Goal: Task Accomplishment & Management: Use online tool/utility

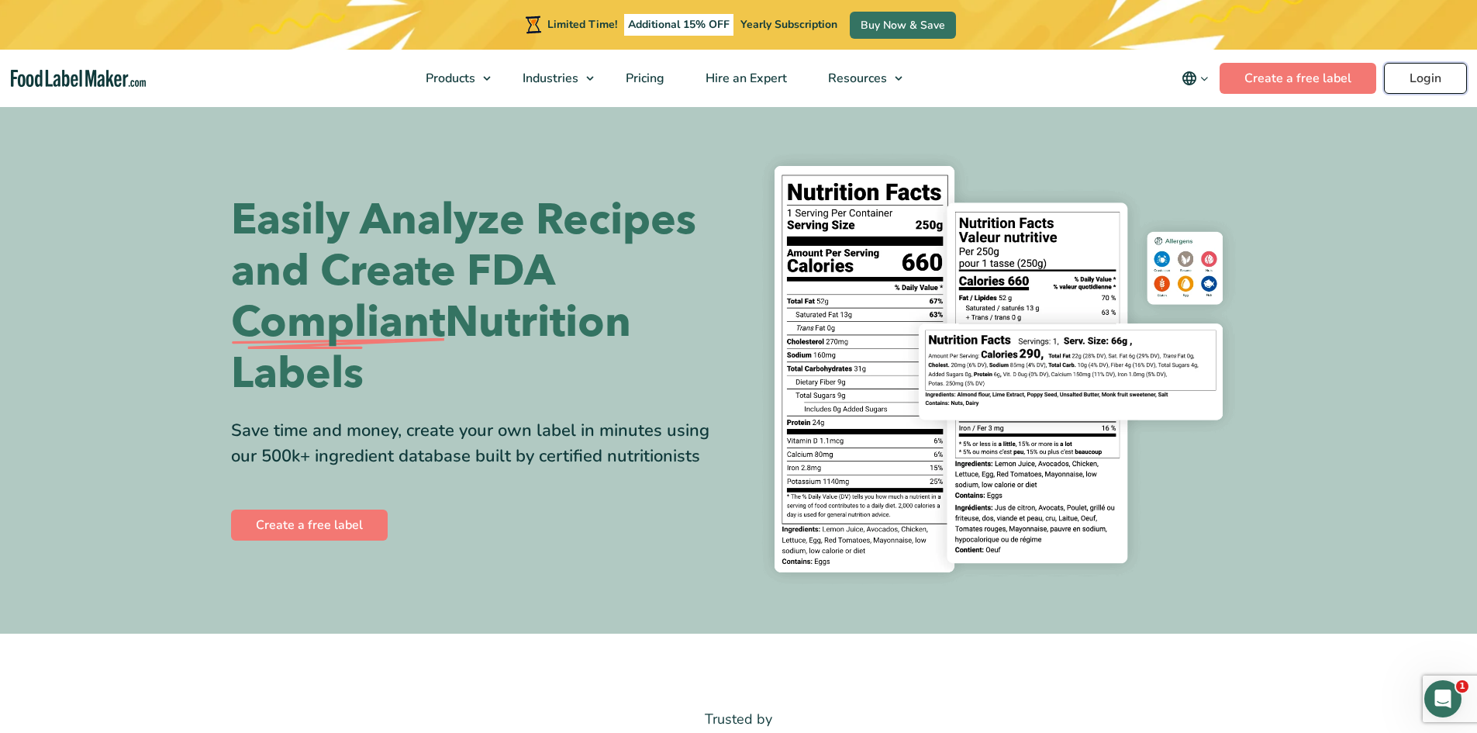
click at [1445, 81] on link "Login" at bounding box center [1425, 78] width 83 height 31
